Goal: Information Seeking & Learning: Learn about a topic

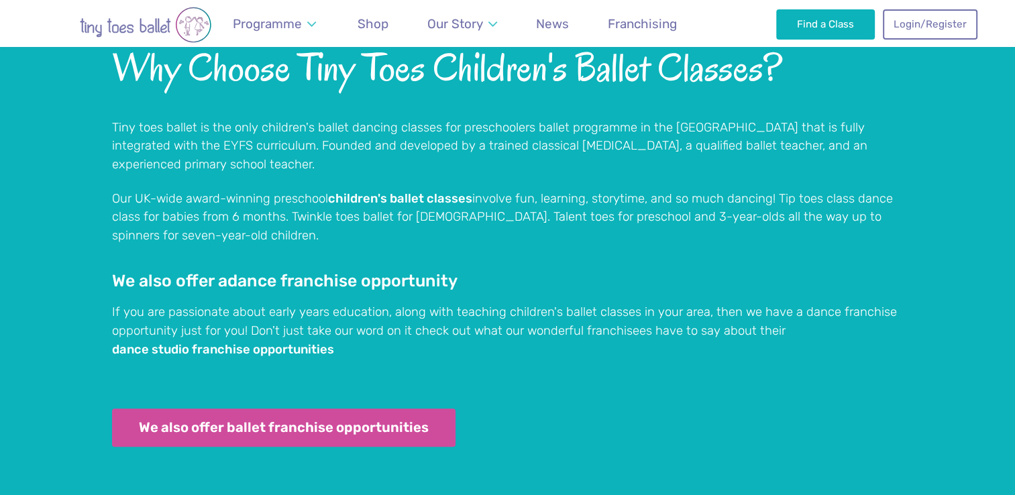
scroll to position [1064, 0]
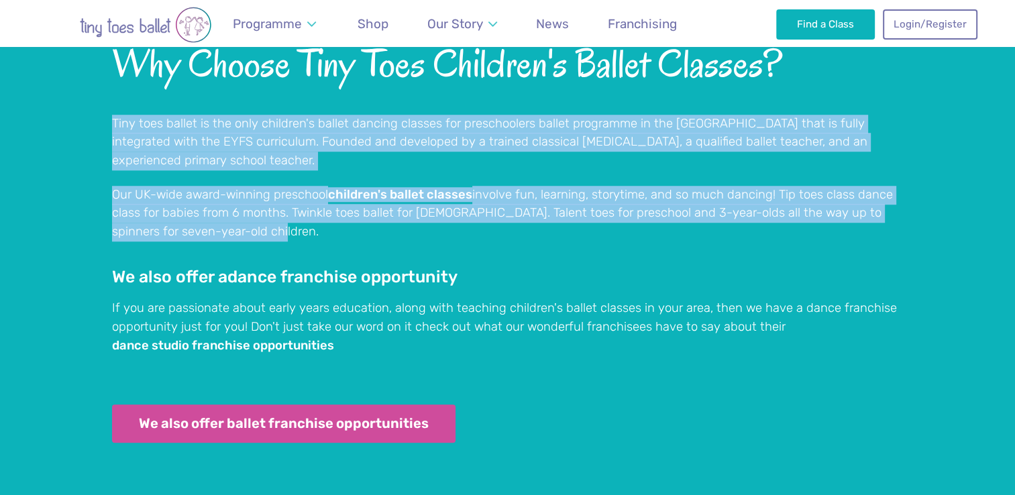
drag, startPoint x: 113, startPoint y: 125, endPoint x: 808, endPoint y: 208, distance: 700.3
click at [808, 208] on div "Why Choose Tiny Toes Children's Ballet Classes? Tiny toes ballet is the only ch…" at bounding box center [508, 260] width 792 height 433
copy div "Tiny toes ballet is the only children's ballet dancing classes for preschoolers…"
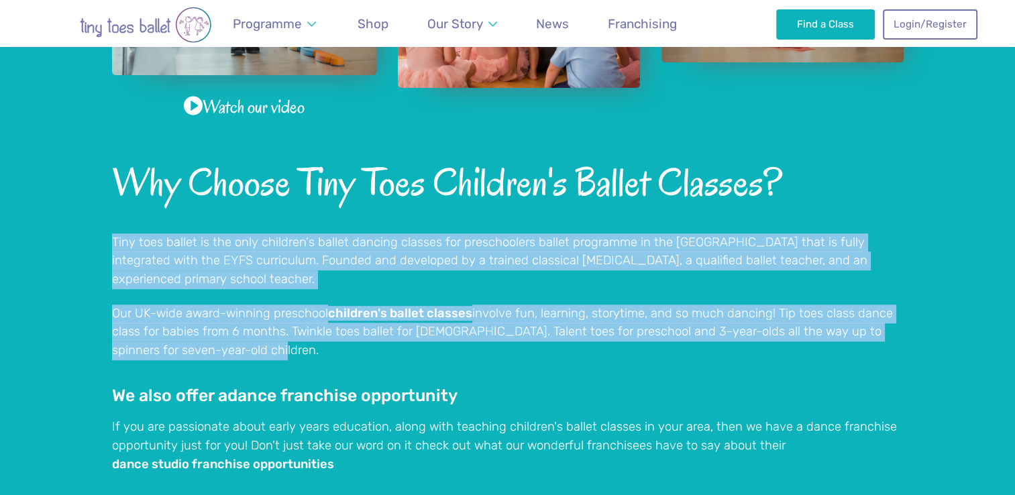
scroll to position [988, 0]
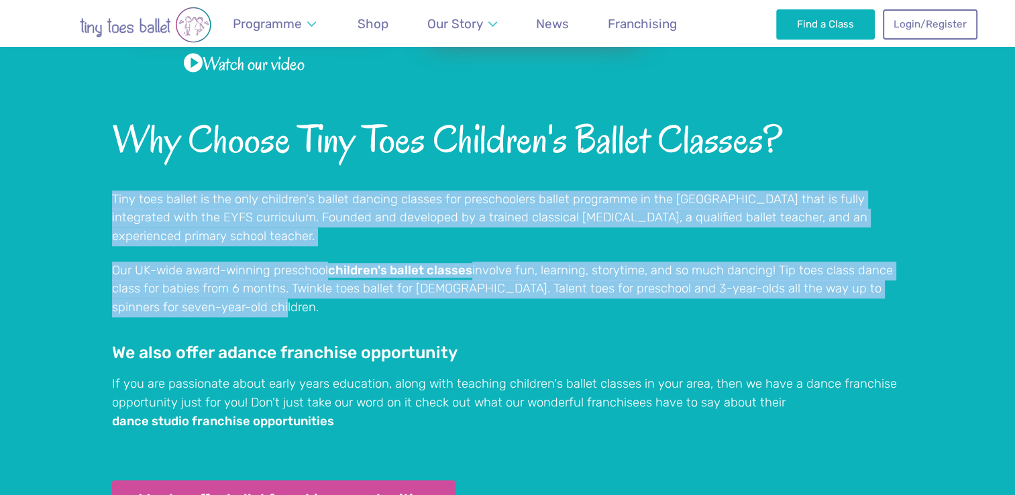
click at [776, 297] on p "Our UK-wide award-winning preschool children's ballet classes involve fun, lear…" at bounding box center [508, 290] width 792 height 56
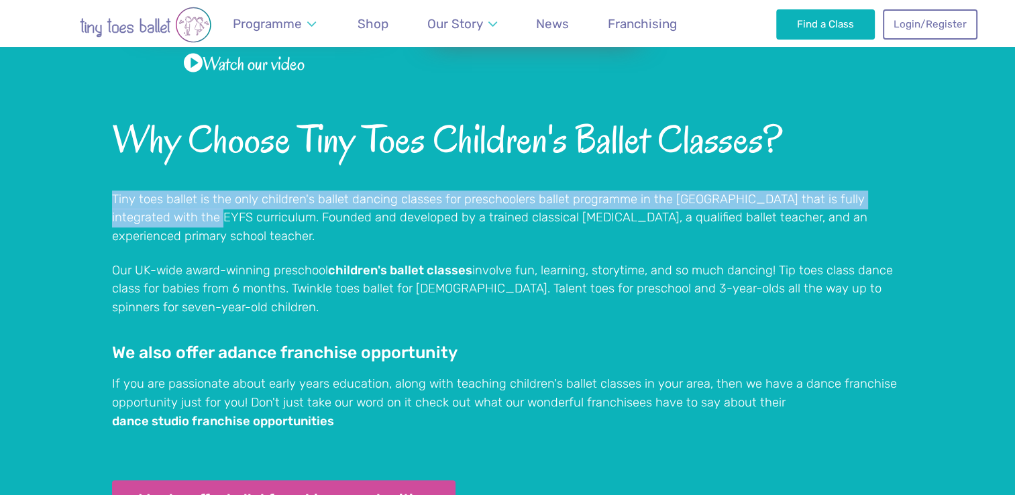
drag, startPoint x: 172, startPoint y: 219, endPoint x: 99, endPoint y: 197, distance: 75.6
click at [99, 197] on div "Watch our video Why Choose Tiny Toes Children's Ballet Classes? Tiny toes balle…" at bounding box center [507, 207] width 1015 height 820
copy p "Tiny toes ballet is the only children's ballet dancing classes for preschoolers…"
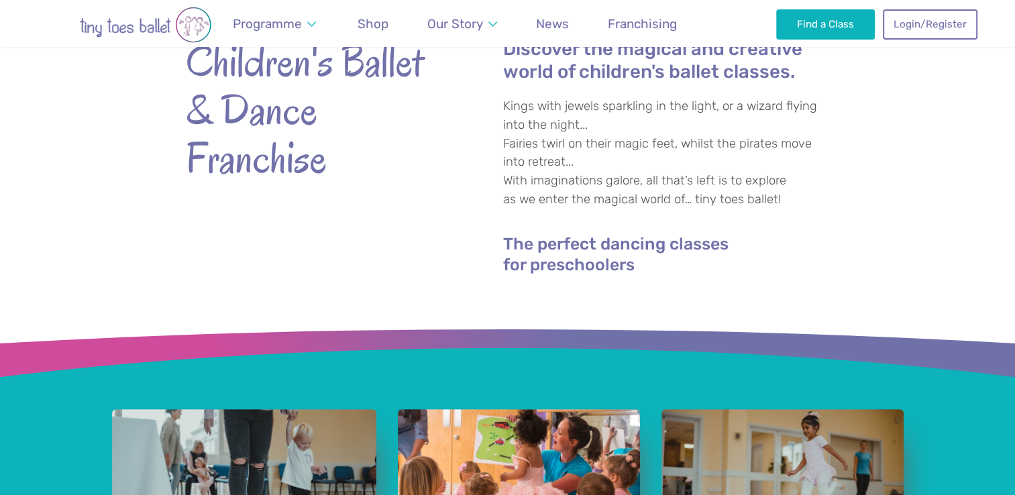
scroll to position [399, 0]
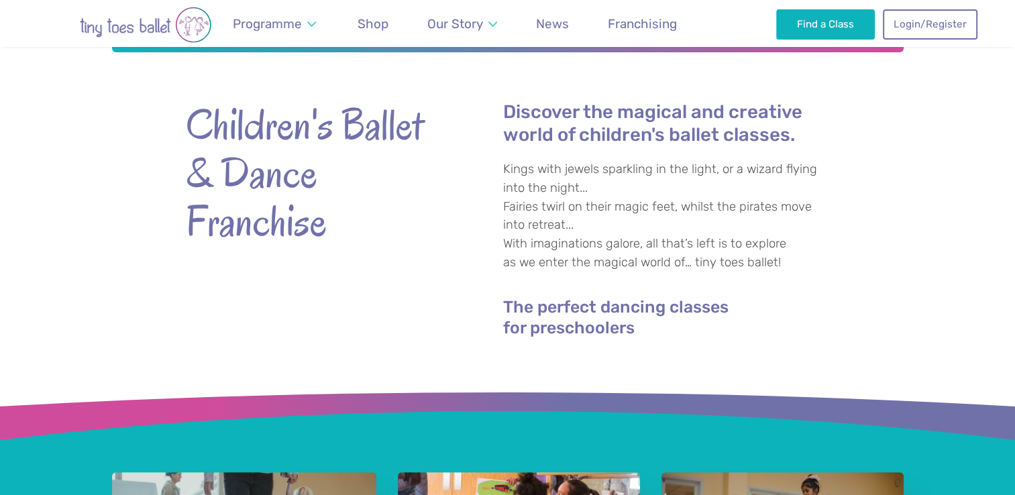
drag, startPoint x: 781, startPoint y: 264, endPoint x: 504, endPoint y: 176, distance: 291.0
click at [504, 176] on p "Kings with jewels sparkling in the light, or a wizard flying into the night... …" at bounding box center [666, 215] width 327 height 111
copy p "Kings with jewels sparkling in the light, or a wizard flying into the night... …"
drag, startPoint x: 569, startPoint y: 442, endPoint x: 569, endPoint y: 456, distance: 13.4
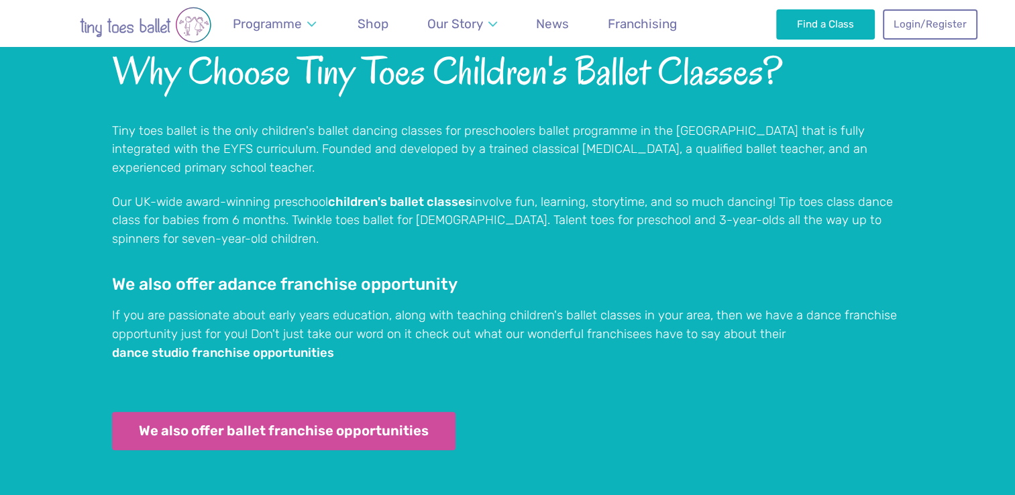
scroll to position [1060, 0]
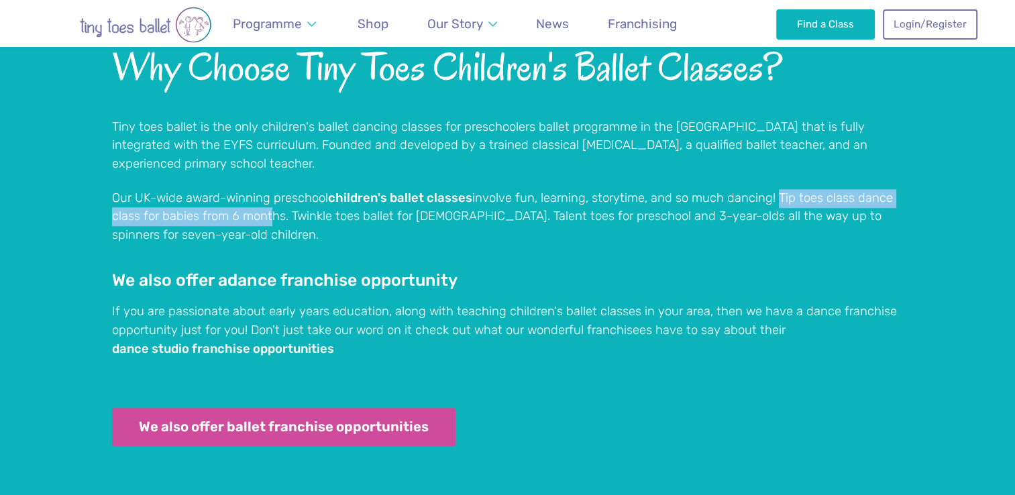
drag, startPoint x: 773, startPoint y: 179, endPoint x: 263, endPoint y: 203, distance: 510.7
click at [263, 203] on p "Our UK-wide award-winning preschool children's ballet classes involve fun, lear…" at bounding box center [508, 217] width 792 height 56
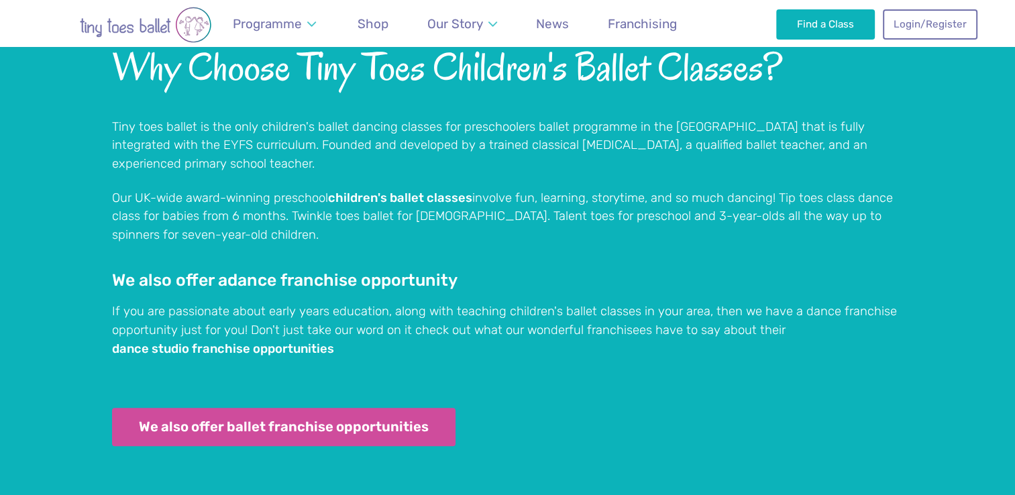
drag, startPoint x: 263, startPoint y: 203, endPoint x: 280, endPoint y: 217, distance: 21.9
click at [280, 217] on p "Our UK-wide award-winning preschool children's ballet classes involve fun, lear…" at bounding box center [508, 217] width 792 height 56
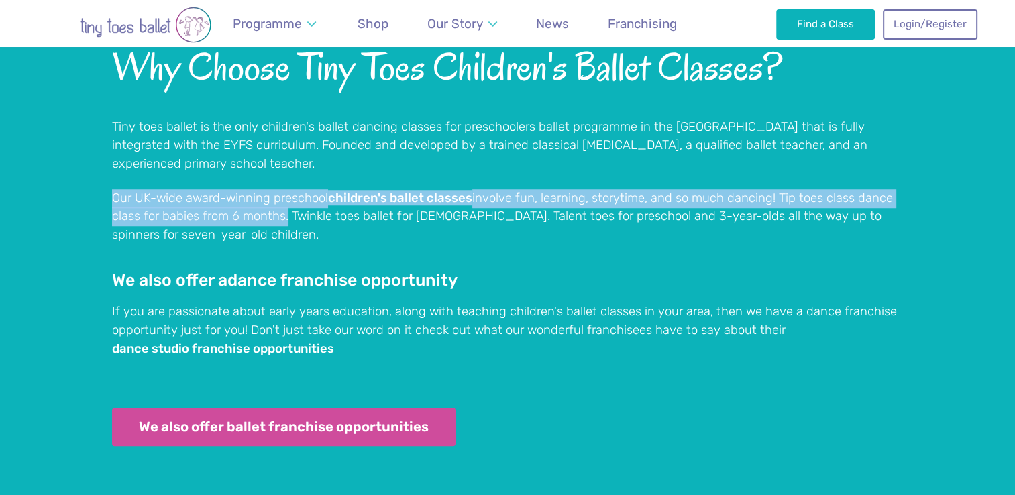
drag, startPoint x: 282, startPoint y: 197, endPoint x: 112, endPoint y: 165, distance: 172.8
click at [112, 165] on div "Why Choose Tiny Toes Children's Ballet Classes? Tiny toes ballet is the only ch…" at bounding box center [508, 264] width 792 height 433
copy p "Our UK-wide award-winning preschool children's ballet classes involve fun, lear…"
